Goal: Information Seeking & Learning: Learn about a topic

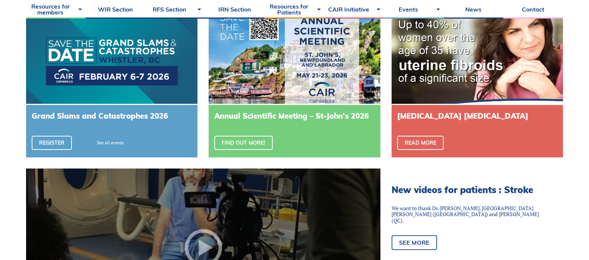
scroll to position [253, 0]
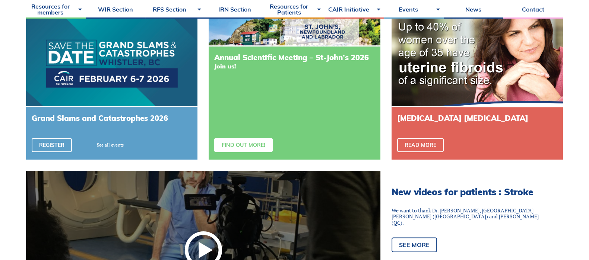
click at [259, 144] on link "Find out more!" at bounding box center [243, 145] width 58 height 14
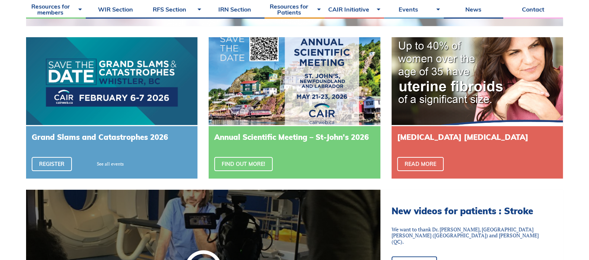
scroll to position [236, 0]
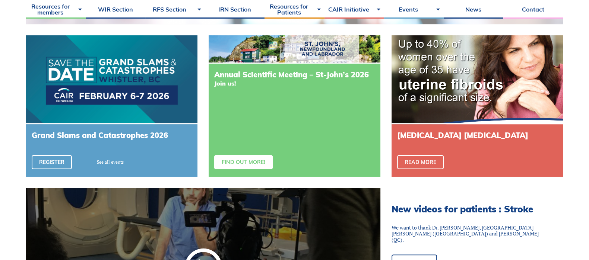
click at [254, 159] on link "Find out more!" at bounding box center [243, 162] width 58 height 14
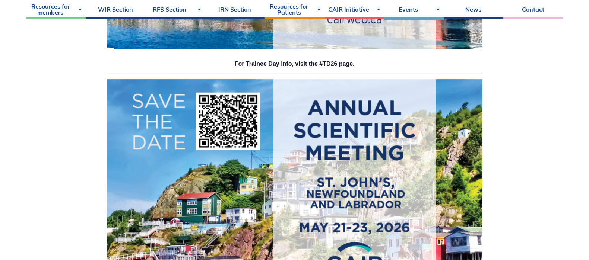
click at [294, 139] on img at bounding box center [294, 193] width 375 height 229
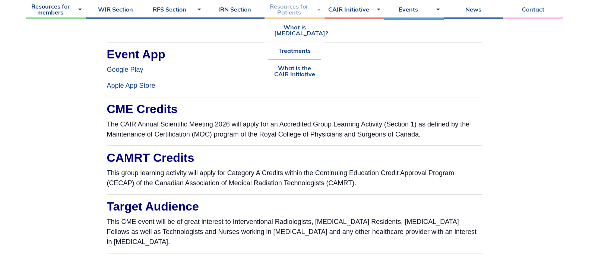
scroll to position [855, 0]
